Goal: Transaction & Acquisition: Purchase product/service

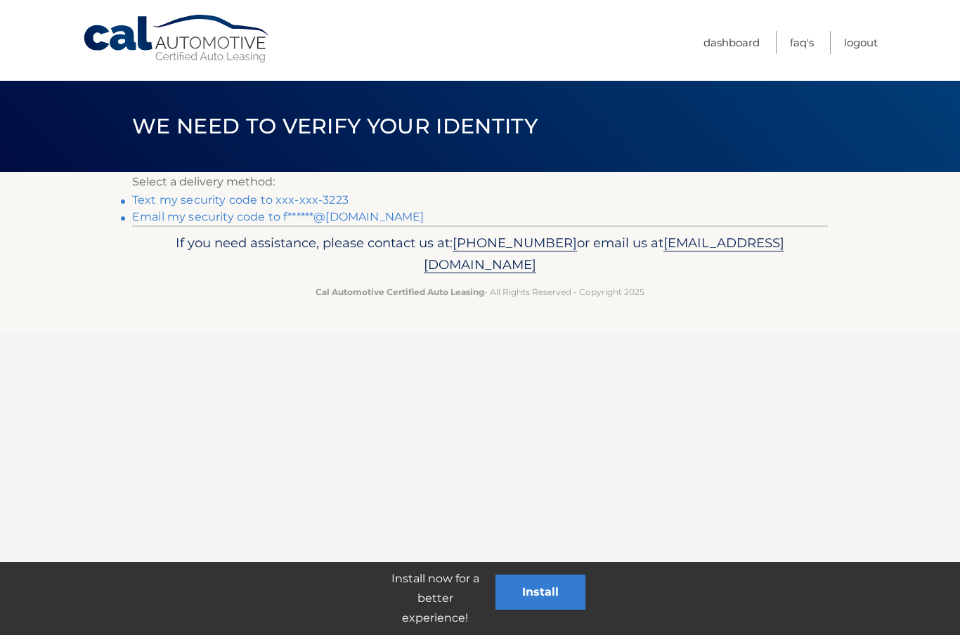
click at [223, 196] on link "Text my security code to xxx-xxx-3223" at bounding box center [240, 199] width 216 height 13
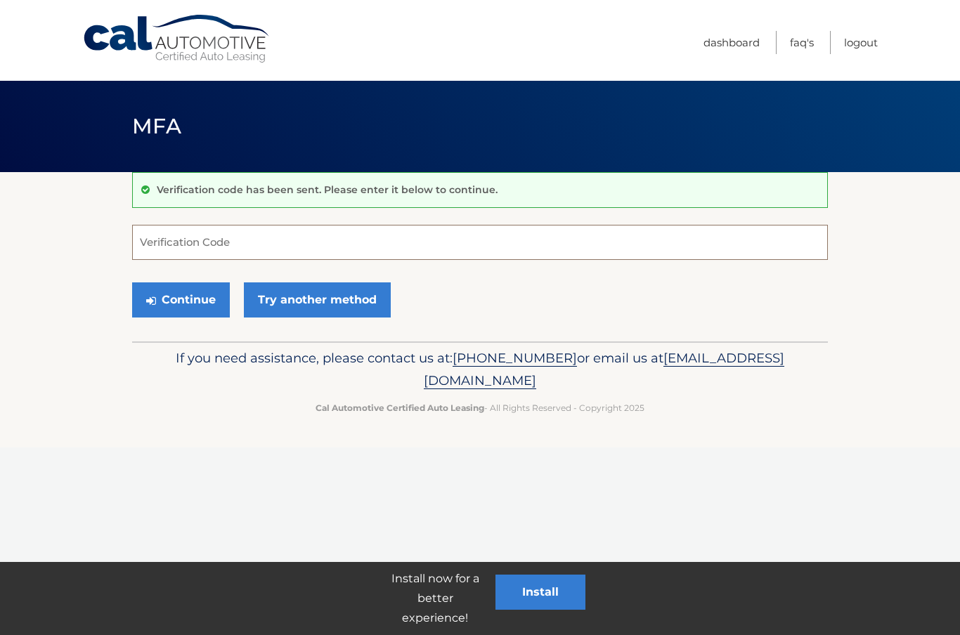
click at [261, 240] on input "Verification Code" at bounding box center [480, 242] width 696 height 35
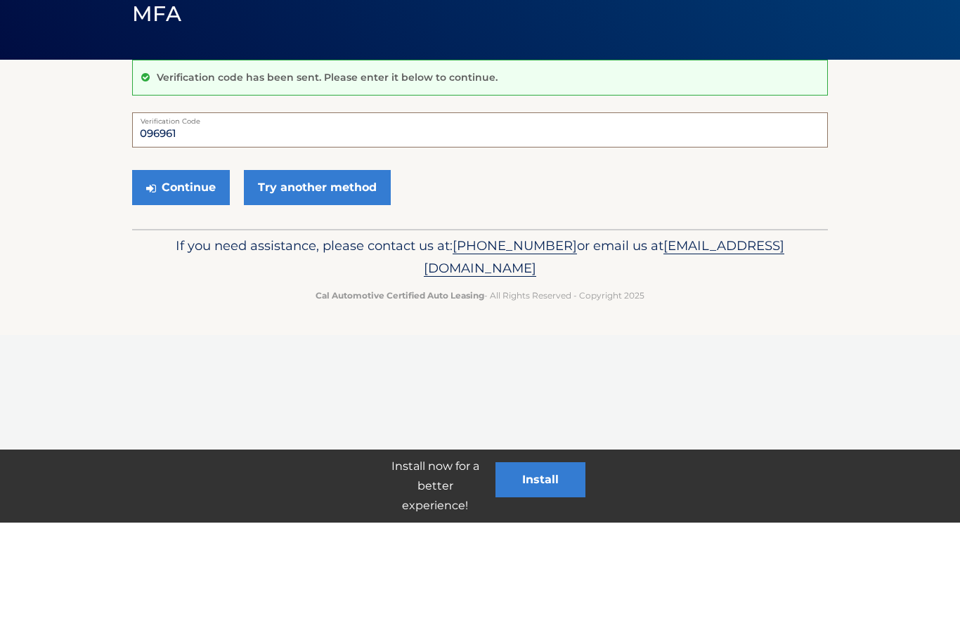
type input "096961"
click at [204, 283] on button "Continue" at bounding box center [181, 300] width 98 height 35
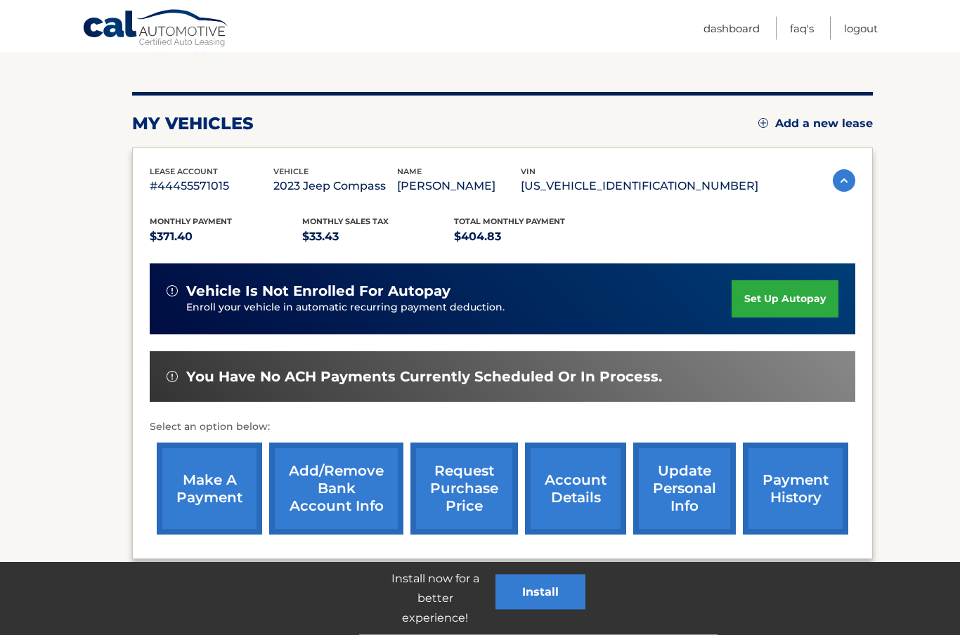
scroll to position [143, 0]
click at [221, 480] on link "make a payment" at bounding box center [209, 489] width 105 height 92
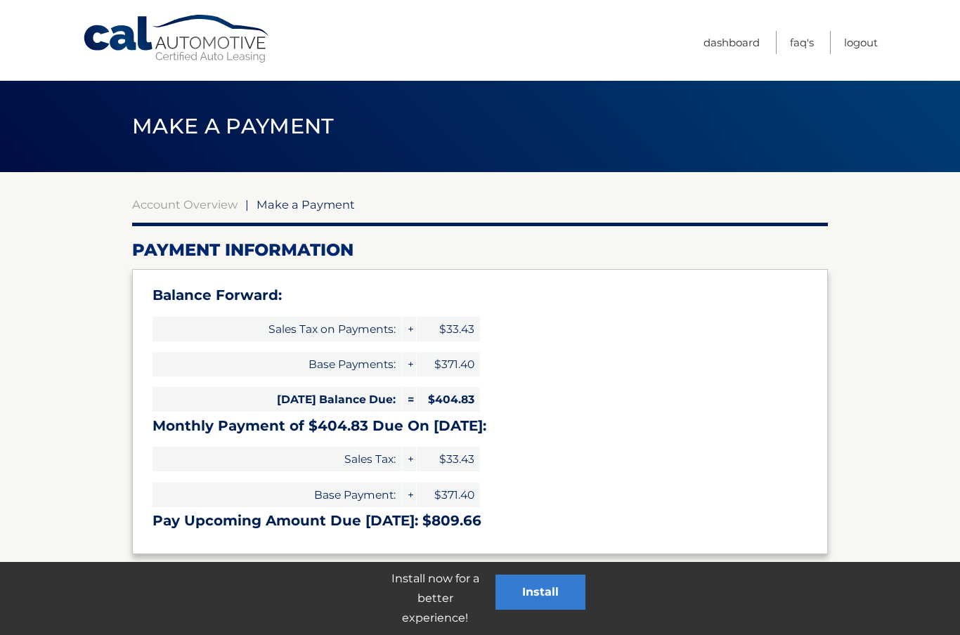
select select "NTZlMjIyOGQtZWVhMi00Mjc1LTlhNzgtYTA5YzA4ZWYxYjUx"
click at [465, 398] on span "$404.83" at bounding box center [448, 399] width 63 height 25
click at [469, 396] on span "$404.83" at bounding box center [448, 399] width 63 height 25
click at [322, 208] on span "Make a Payment" at bounding box center [306, 204] width 98 height 14
click at [312, 209] on span "Make a Payment" at bounding box center [306, 204] width 98 height 14
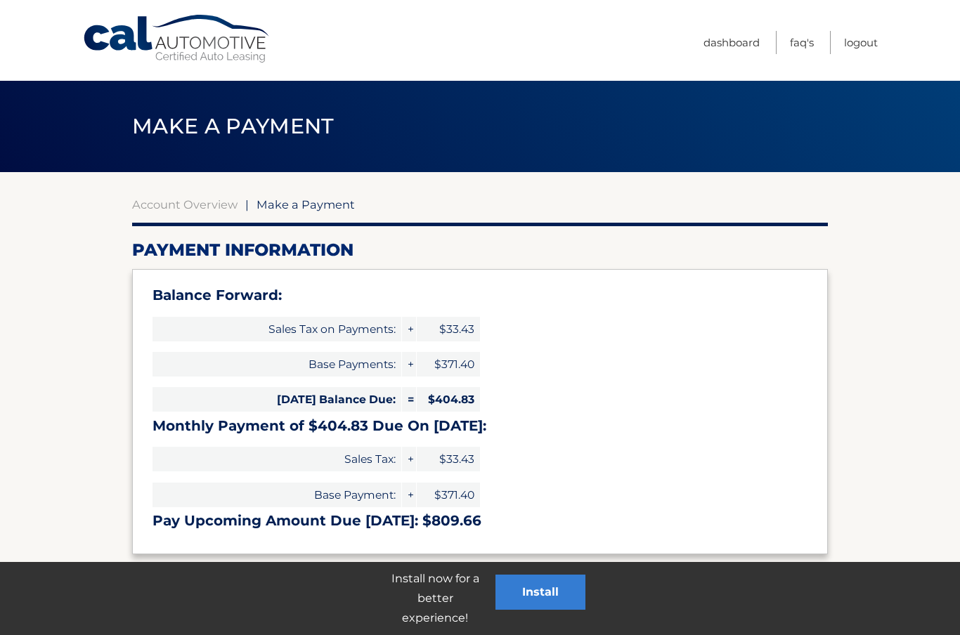
click at [452, 427] on h3 "Monthly Payment of $404.83 Due On Sep 10:" at bounding box center [480, 426] width 655 height 18
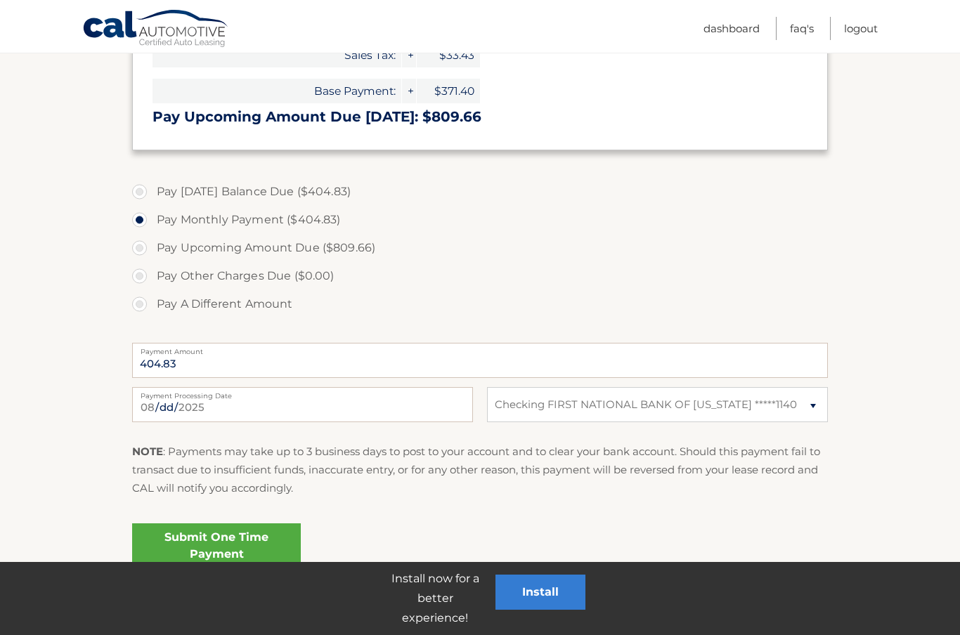
scroll to position [389, 0]
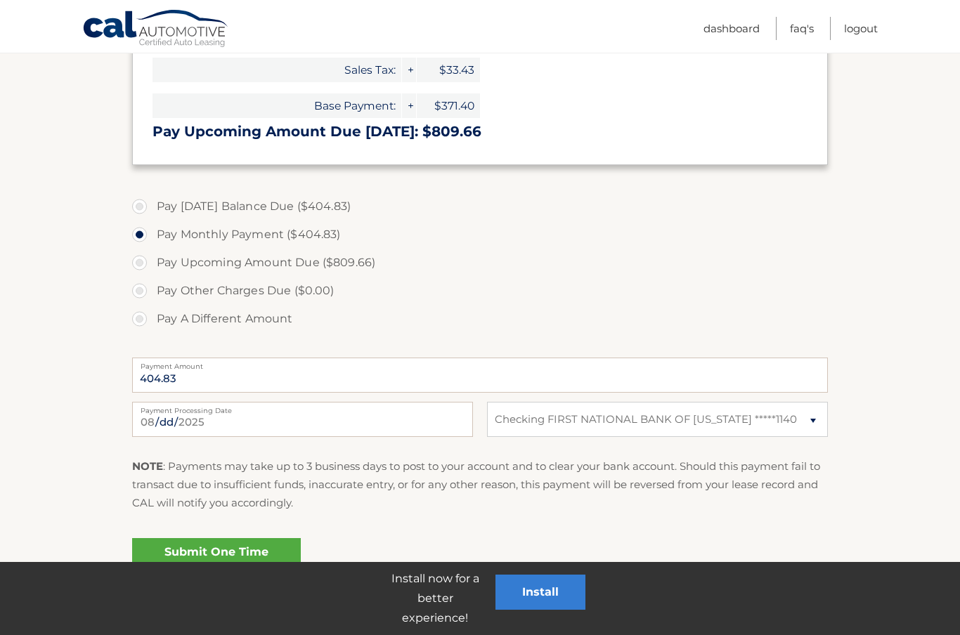
click at [242, 553] on link "Submit One Time Payment" at bounding box center [216, 560] width 169 height 45
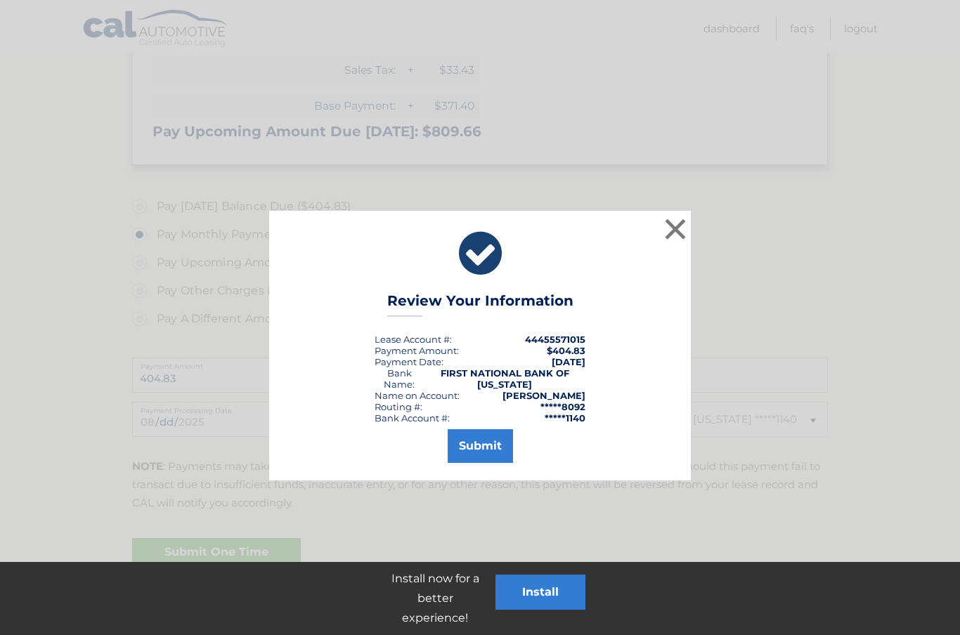
click at [493, 448] on button "Submit" at bounding box center [480, 446] width 65 height 34
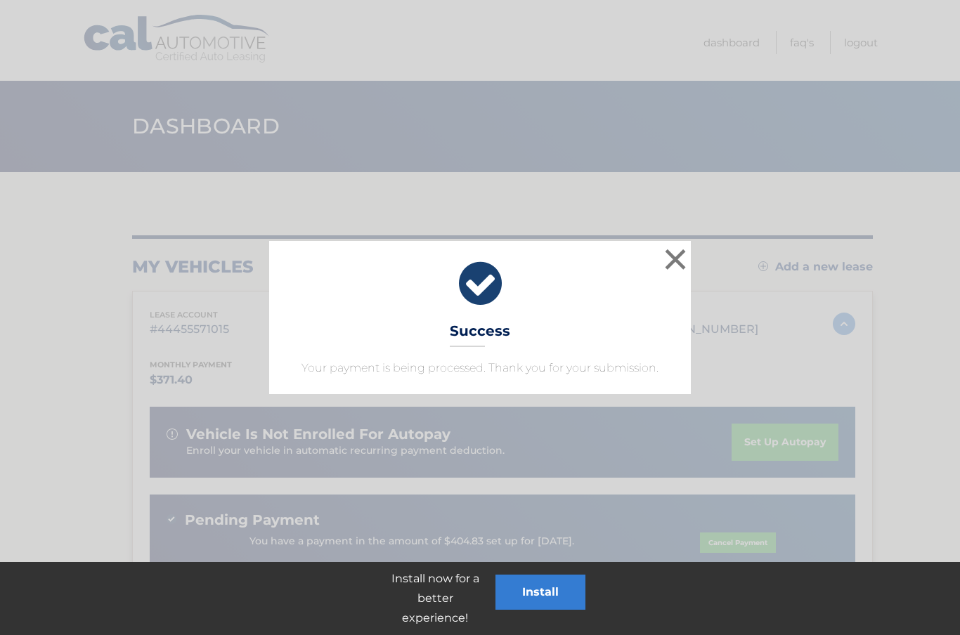
click at [680, 258] on button "×" at bounding box center [675, 259] width 28 height 28
